Goal: Use online tool/utility

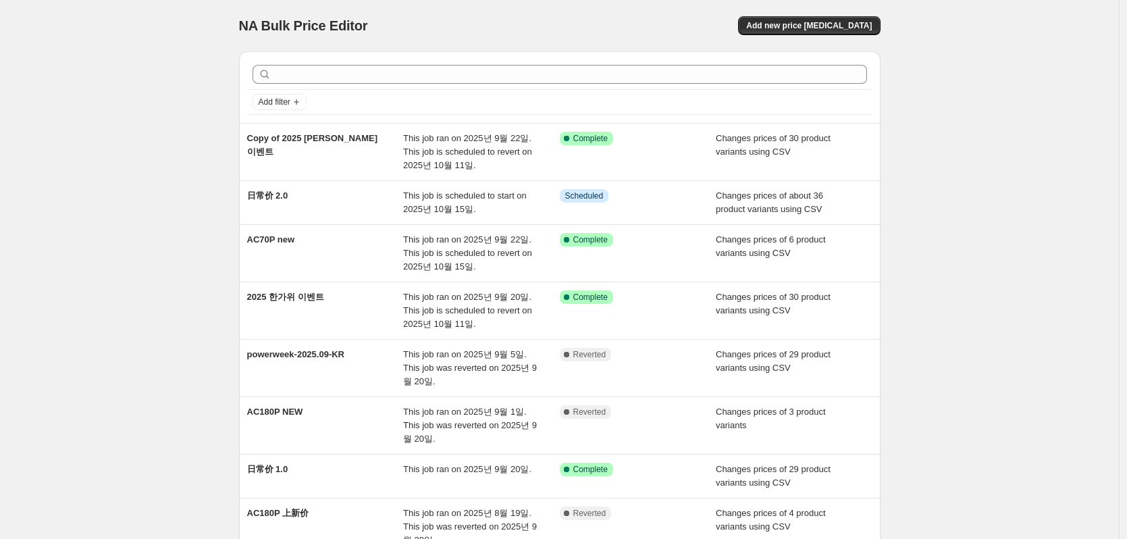
click at [735, 165] on div "NA Bulk Price Editor. This page is ready NA Bulk Price Editor Add new price [ME…" at bounding box center [559, 402] width 1119 height 804
click at [213, 154] on div "NA Bulk Price Editor. This page is ready NA Bulk Price Editor Add new price [ME…" at bounding box center [559, 402] width 1119 height 804
click at [735, 342] on div "NA Bulk Price Editor. This page is ready NA Bulk Price Editor Add new price [ME…" at bounding box center [559, 402] width 1119 height 804
click at [107, 328] on div "NA Bulk Price Editor. This page is ready NA Bulk Price Editor Add new price [ME…" at bounding box center [559, 402] width 1119 height 804
click at [735, 419] on div "NA Bulk Price Editor. This page is ready NA Bulk Price Editor Add new price [ME…" at bounding box center [559, 402] width 1119 height 804
